Goal: Information Seeking & Learning: Understand process/instructions

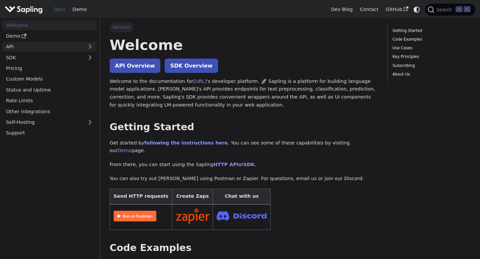
click at [47, 49] on link "API" at bounding box center [42, 47] width 81 height 10
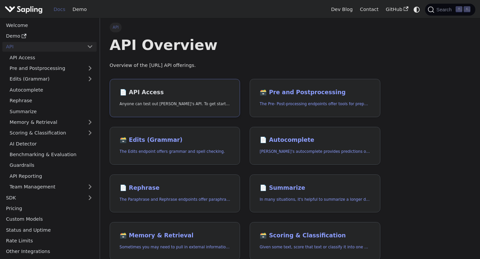
click at [168, 105] on p "Anyone can test out [PERSON_NAME]'s API. To get started with the API, simply:" at bounding box center [175, 104] width 111 height 6
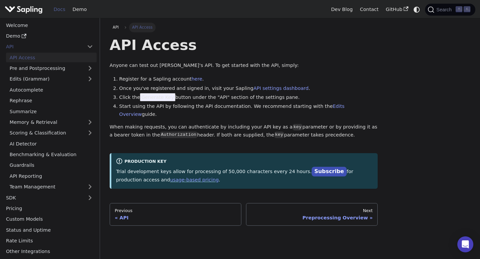
click at [149, 103] on li "Start using the API by following the API documentation. We recommend starting w…" at bounding box center [248, 111] width 259 height 16
click at [149, 100] on span "Generate Key" at bounding box center [157, 97] width 35 height 8
